Goal: Check status: Check status

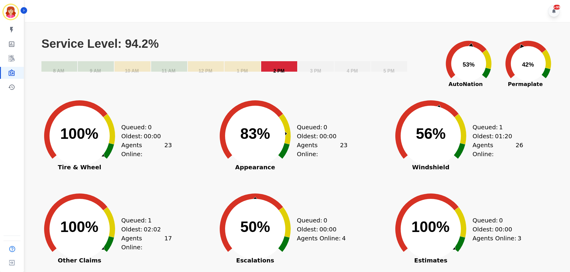
click at [278, 66] on rect "Service Level: 94.2%" at bounding box center [279, 66] width 36 height 10
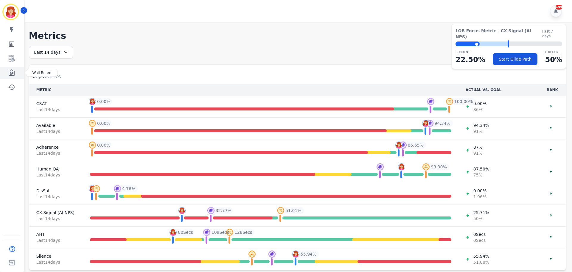
click at [18, 72] on link "Sidebar" at bounding box center [12, 73] width 23 height 12
